Goal: Information Seeking & Learning: Learn about a topic

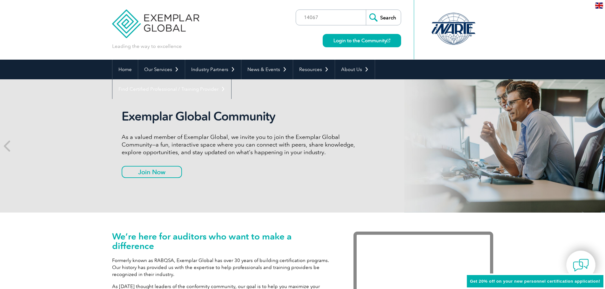
type input "14067"
click at [366, 10] on input "Search" at bounding box center [383, 17] width 35 height 15
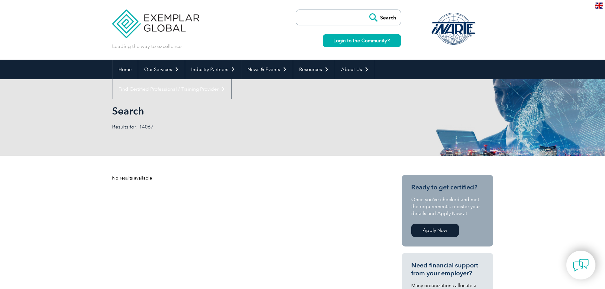
click at [346, 16] on input "search" at bounding box center [332, 17] width 67 height 15
click at [201, 111] on h1 "Search" at bounding box center [234, 111] width 244 height 12
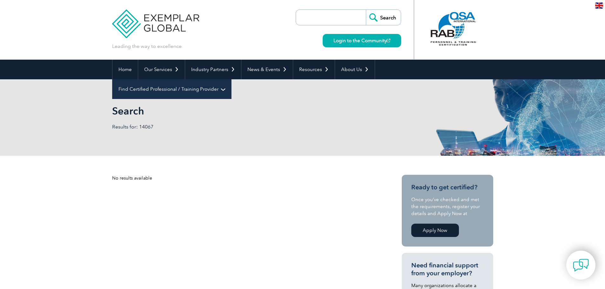
click at [231, 79] on link "Find Certified Professional / Training Provider" at bounding box center [171, 89] width 119 height 20
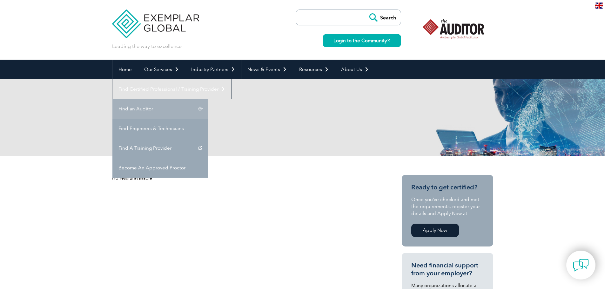
click at [208, 99] on link "Find an Auditor" at bounding box center [159, 109] width 95 height 20
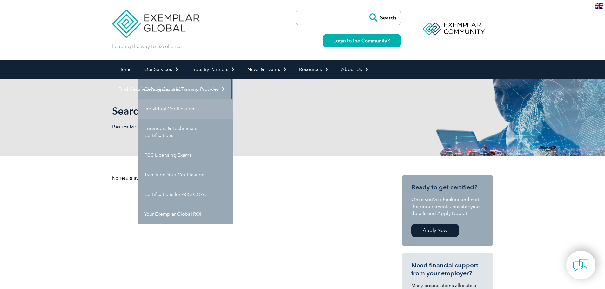
click at [184, 111] on link "Individual Certifications" at bounding box center [185, 109] width 95 height 20
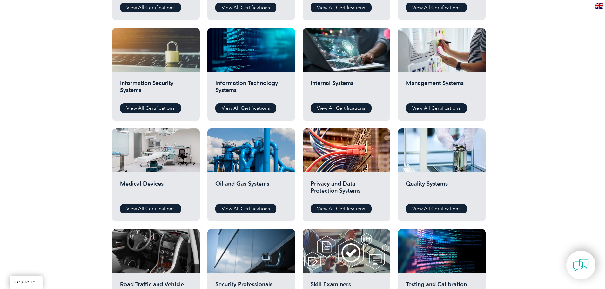
scroll to position [190, 0]
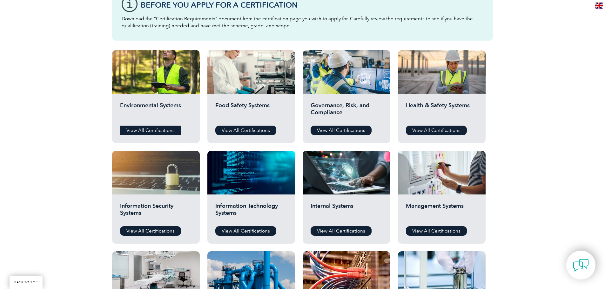
click at [166, 128] on link "View All Certifications" at bounding box center [150, 131] width 61 height 10
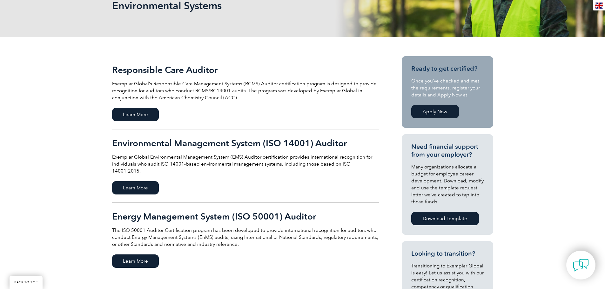
scroll to position [95, 0]
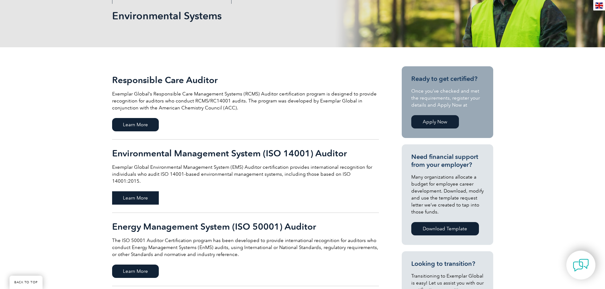
click at [139, 191] on span "Learn More" at bounding box center [135, 197] width 47 height 13
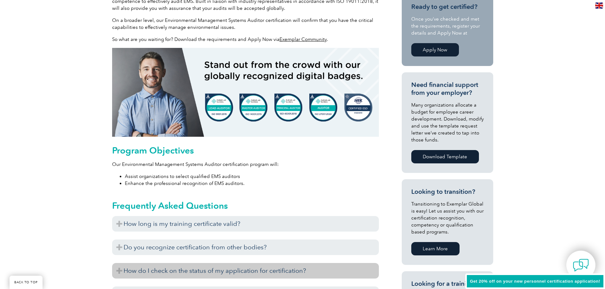
scroll to position [349, 0]
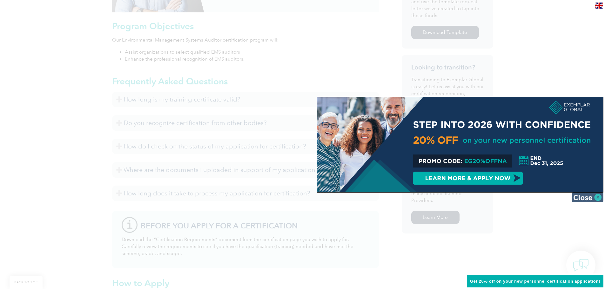
click at [592, 197] on img at bounding box center [587, 198] width 32 height 10
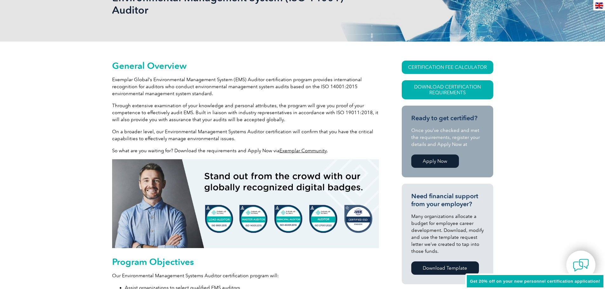
scroll to position [0, 0]
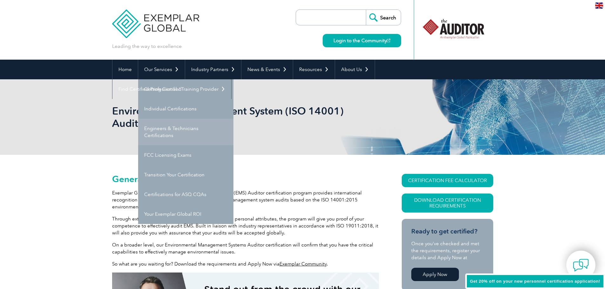
click at [169, 132] on link "Engineers & Technicians Certifications" at bounding box center [185, 132] width 95 height 27
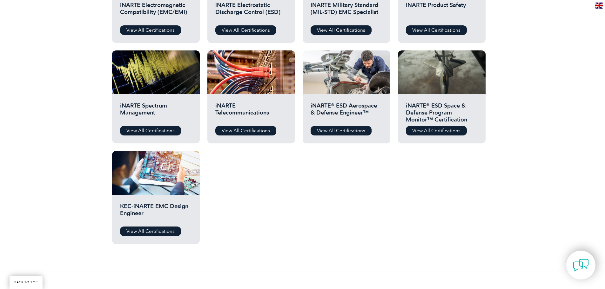
scroll to position [368, 0]
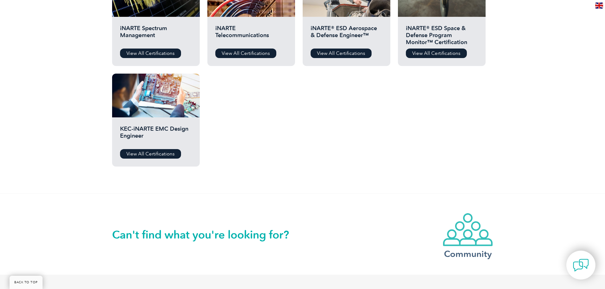
click at [460, 239] on img at bounding box center [467, 230] width 51 height 34
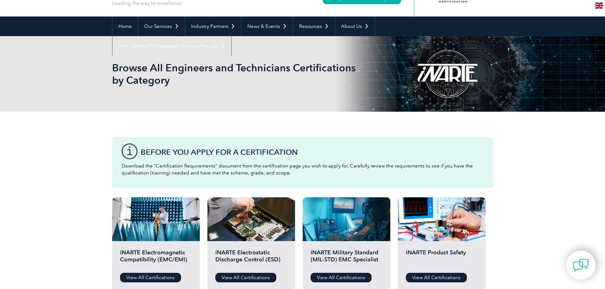
scroll to position [0, 0]
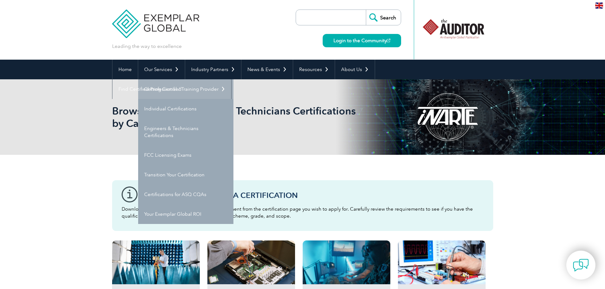
click at [176, 89] on link "Getting Certified" at bounding box center [185, 89] width 95 height 20
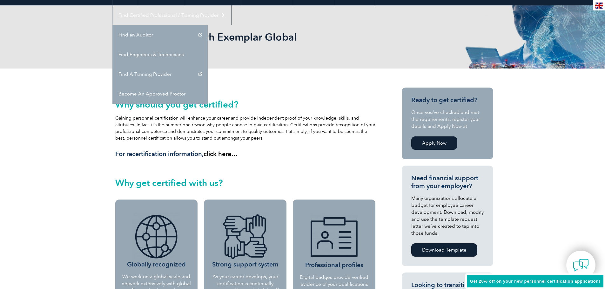
scroll to position [95, 0]
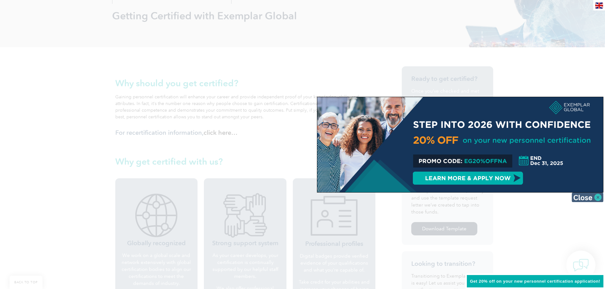
click at [581, 195] on img at bounding box center [587, 198] width 32 height 10
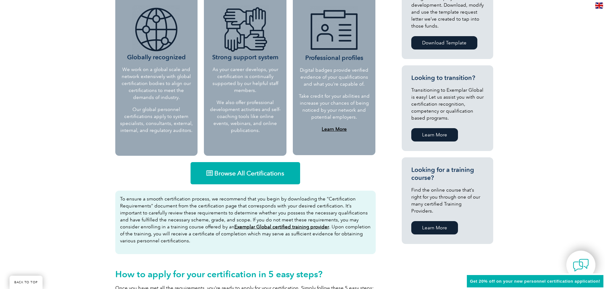
scroll to position [286, 0]
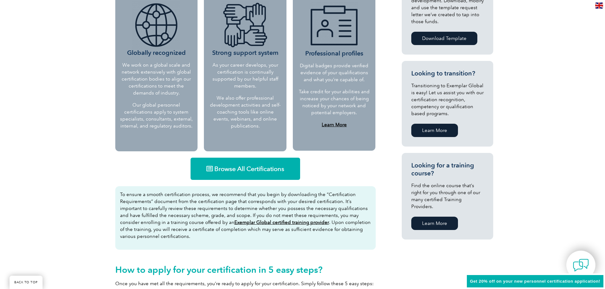
click at [266, 182] on div "Browse All Certifications To ensure a smooth certification process, we recommen…" at bounding box center [245, 225] width 267 height 141
click at [266, 171] on span "Browse All Certifications" at bounding box center [249, 169] width 70 height 6
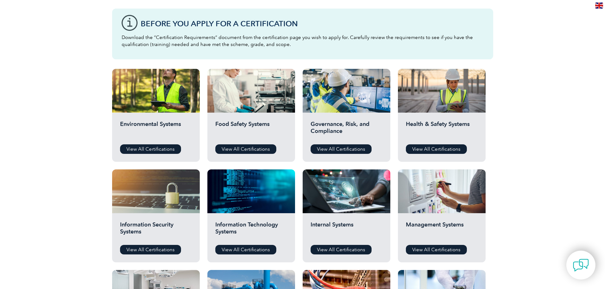
scroll to position [190, 0]
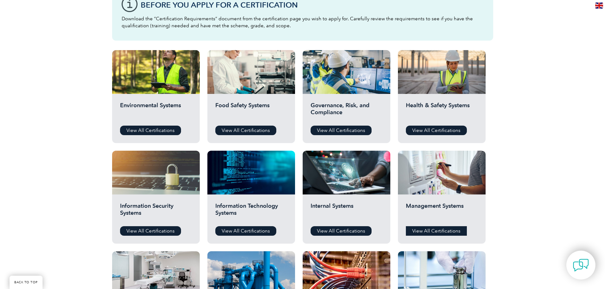
click at [450, 230] on link "View All Certifications" at bounding box center [436, 231] width 61 height 10
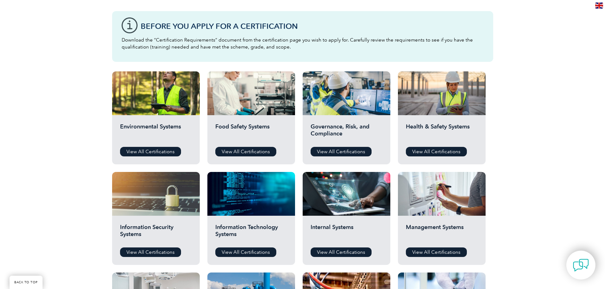
scroll to position [0, 0]
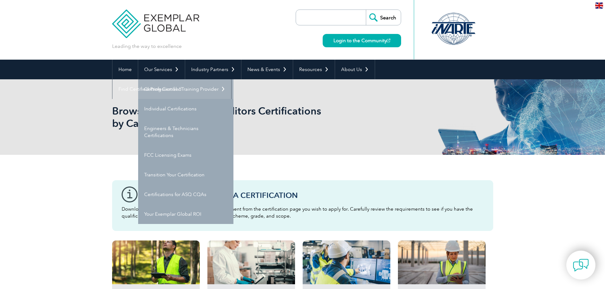
click at [169, 91] on link "Getting Certified" at bounding box center [185, 89] width 95 height 20
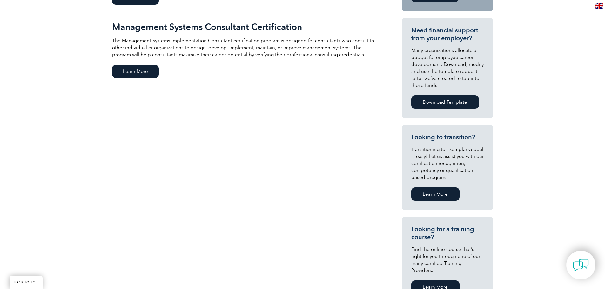
scroll to position [222, 0]
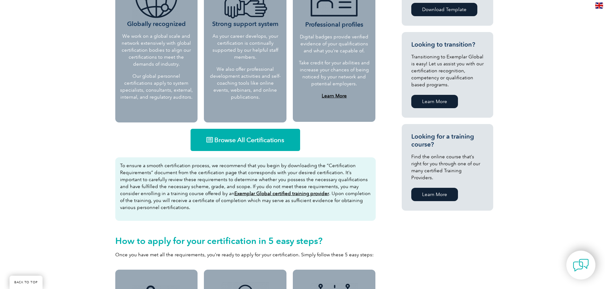
scroll to position [317, 0]
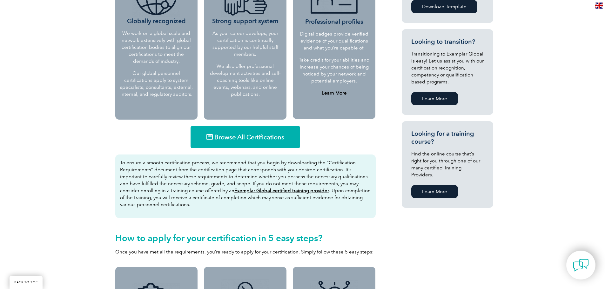
click at [254, 189] on u "Exemplar Global certified training provider" at bounding box center [281, 191] width 95 height 6
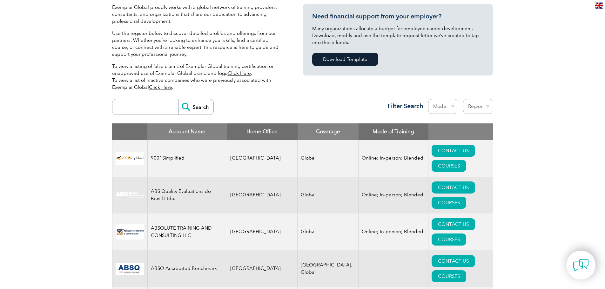
scroll to position [159, 0]
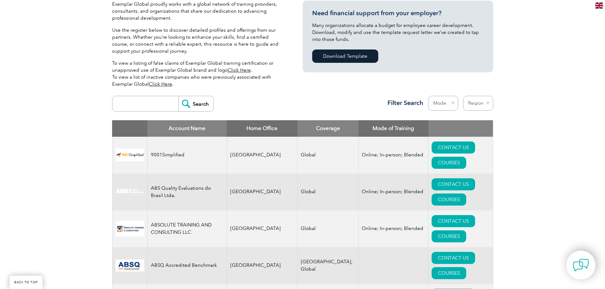
click at [150, 106] on input "search" at bounding box center [147, 103] width 63 height 15
type input "tuv"
click at [179, 107] on input "Search" at bounding box center [195, 103] width 35 height 15
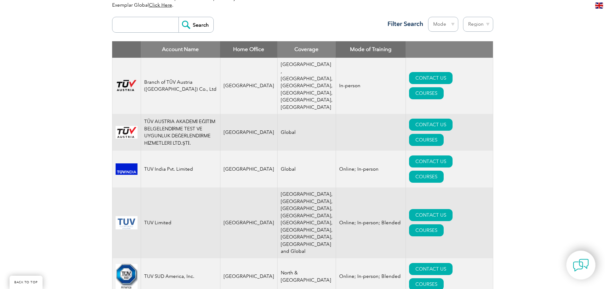
scroll to position [222, 0]
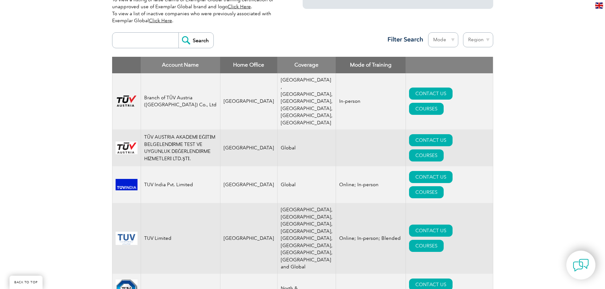
click at [151, 44] on input "search" at bounding box center [147, 40] width 63 height 15
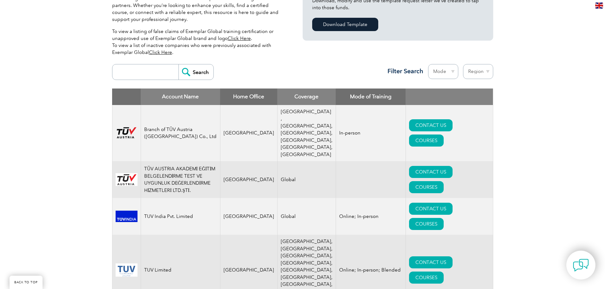
click at [470, 76] on select "Region Australia Bahrain Bangladesh Brazil Canada Colombia Dominican Republic E…" at bounding box center [478, 71] width 30 height 15
select select "[GEOGRAPHIC_DATA]"
click at [463, 64] on select "Region Australia Bahrain Bangladesh Brazil Canada Colombia Dominican Republic E…" at bounding box center [478, 71] width 30 height 15
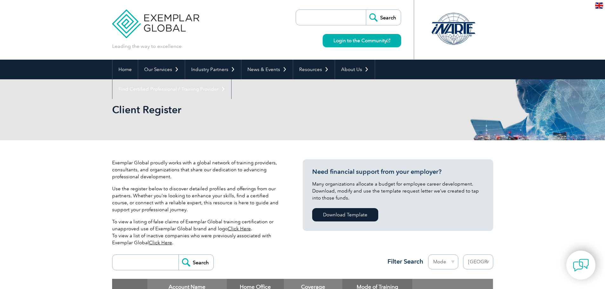
select select "[GEOGRAPHIC_DATA]"
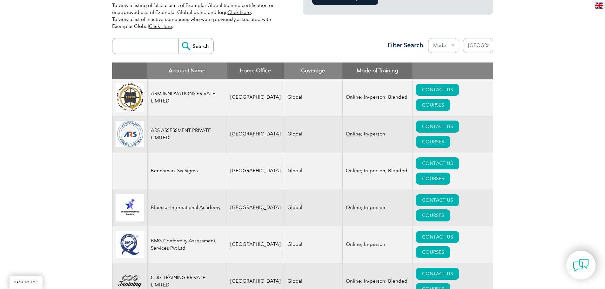
scroll to position [254, 0]
